Goal: Check status: Check status

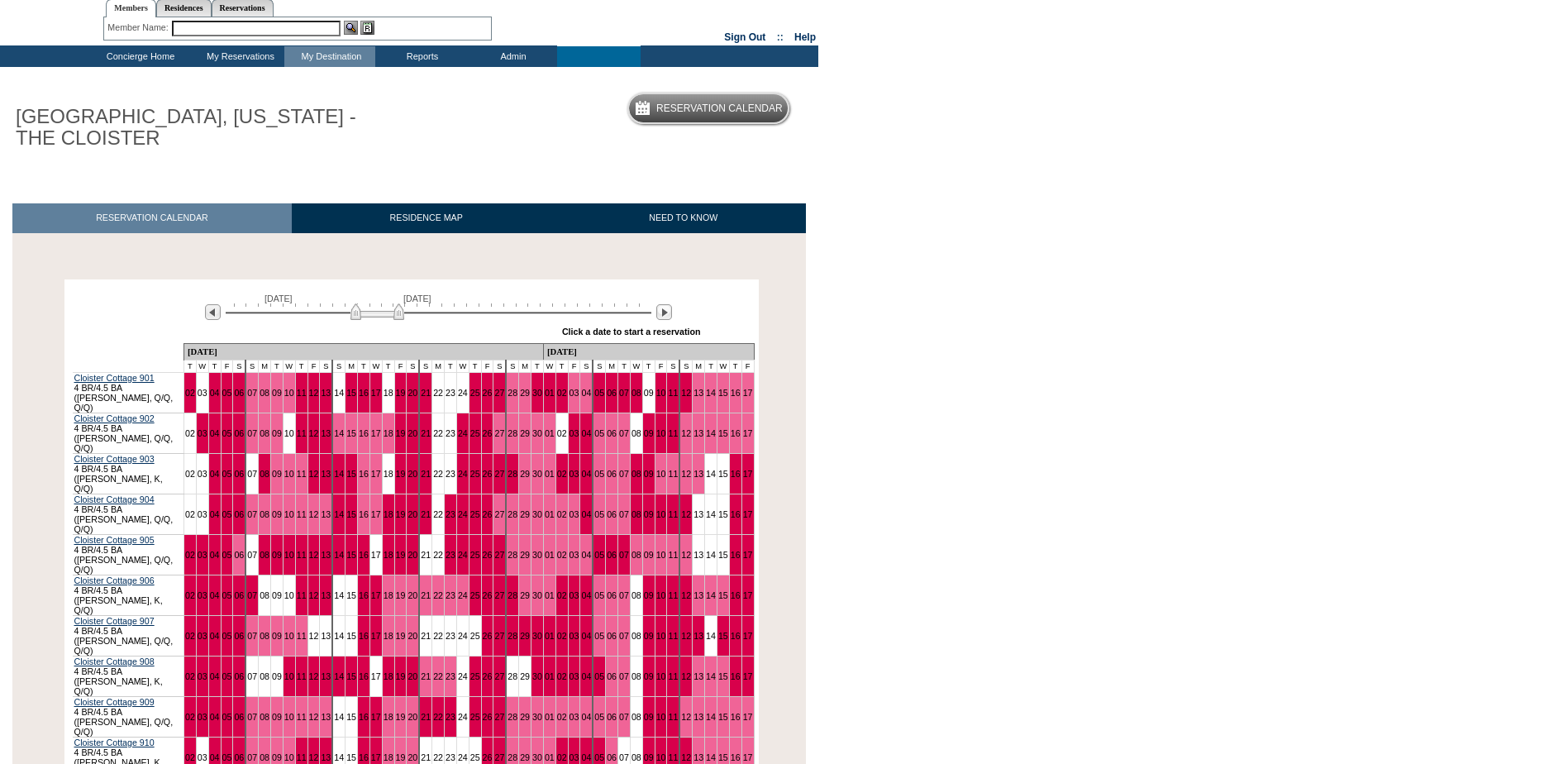
scroll to position [82, 0]
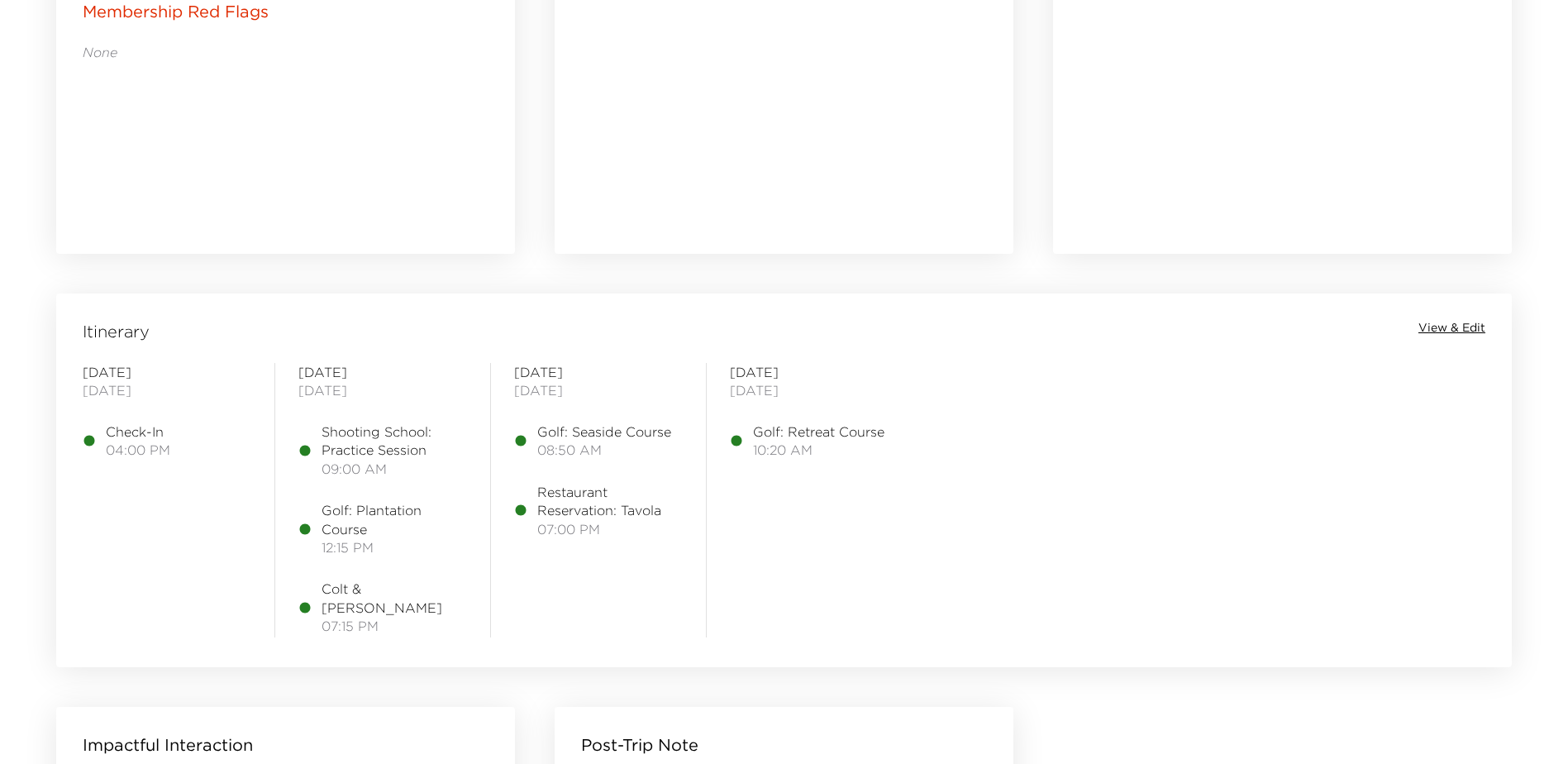
scroll to position [1157, 0]
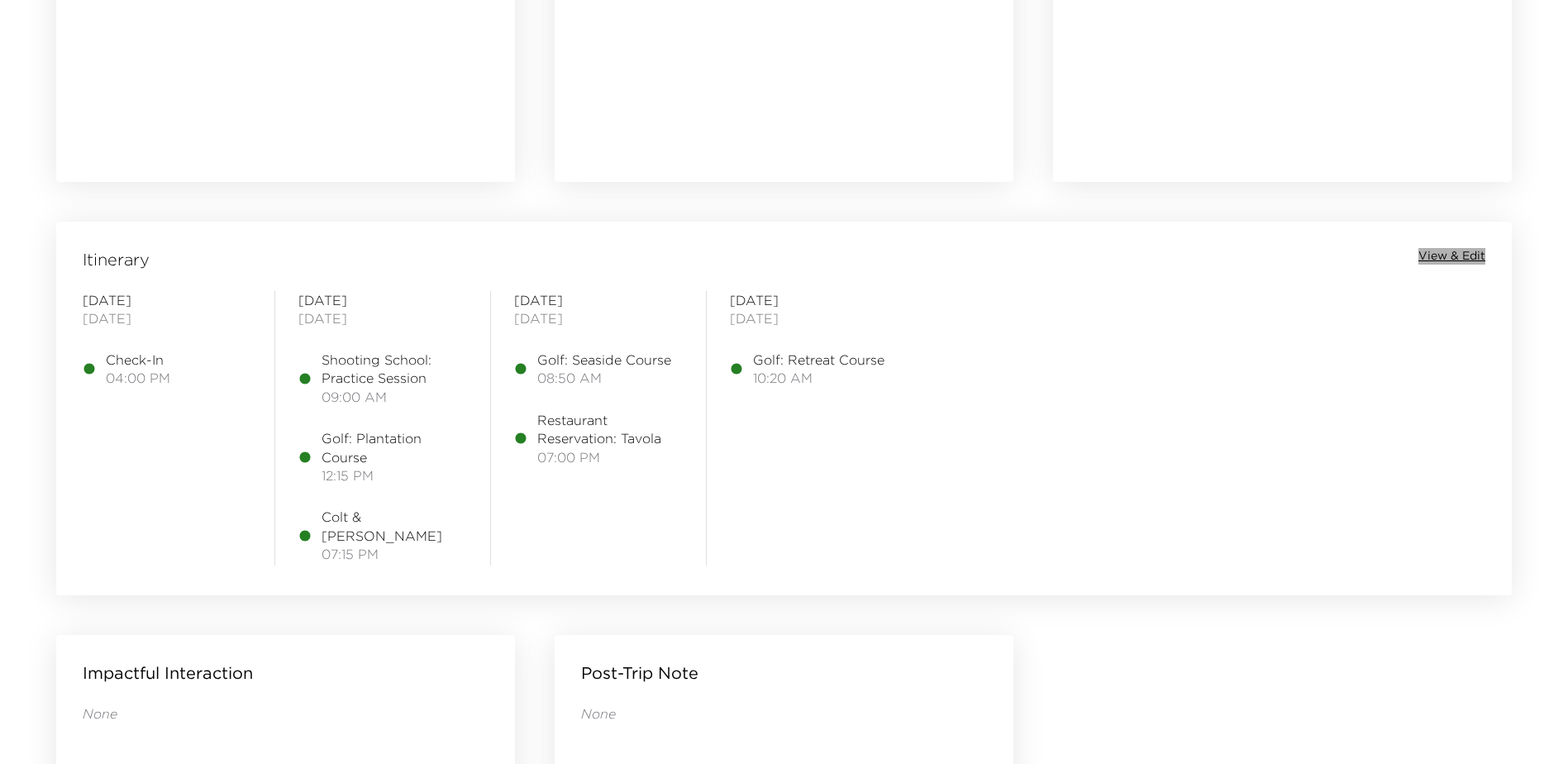
click at [1447, 259] on span "View & Edit" at bounding box center [1452, 256] width 67 height 17
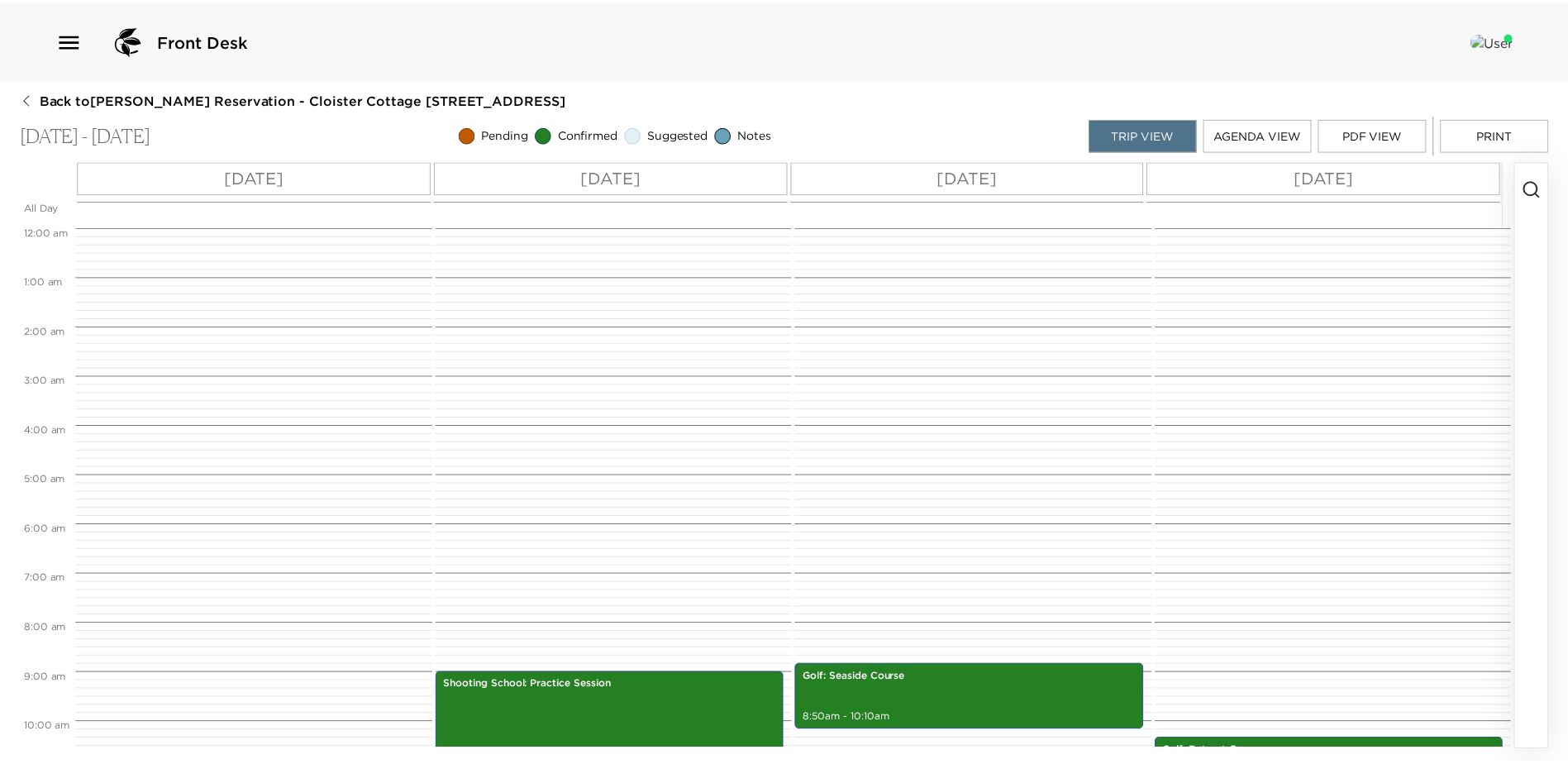
scroll to position [438, 0]
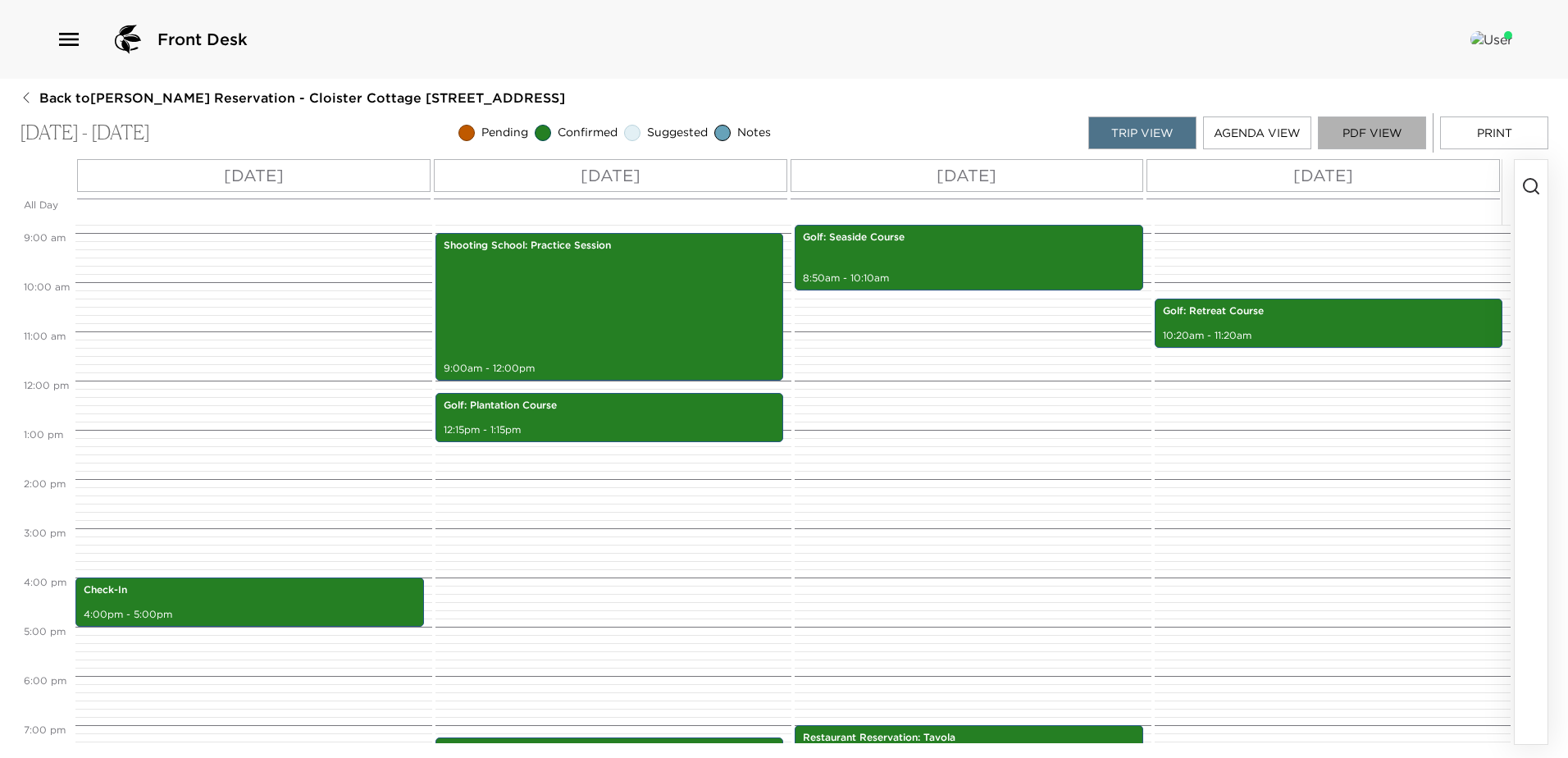
click at [1379, 131] on button "PDF View" at bounding box center [1372, 132] width 108 height 32
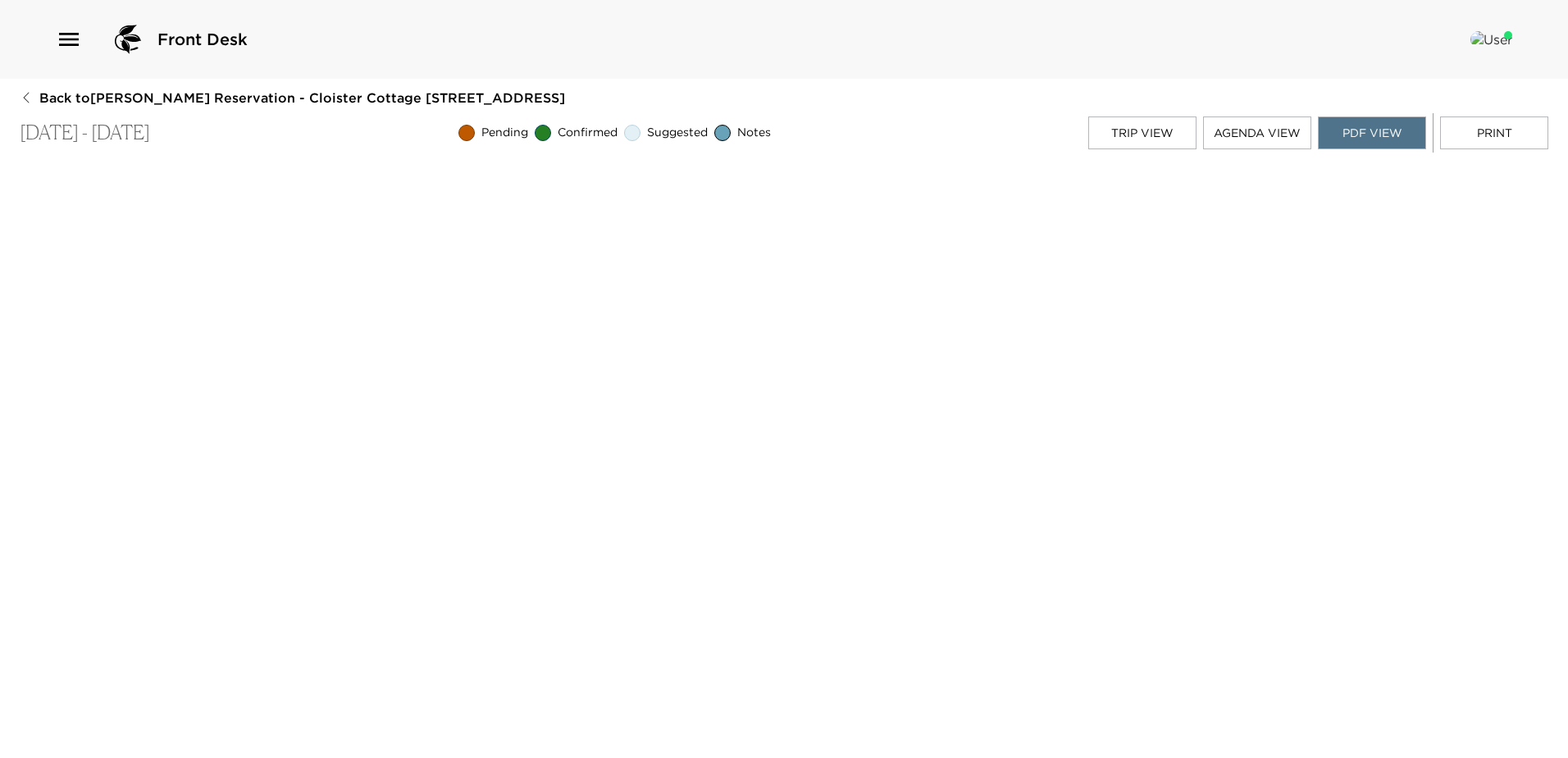
click at [159, 96] on span "Back to Andy Sassine Reservation - Cloister Cottage 912 Sea Island, GA" at bounding box center [302, 97] width 526 height 18
